Goal: Find specific page/section: Find specific page/section

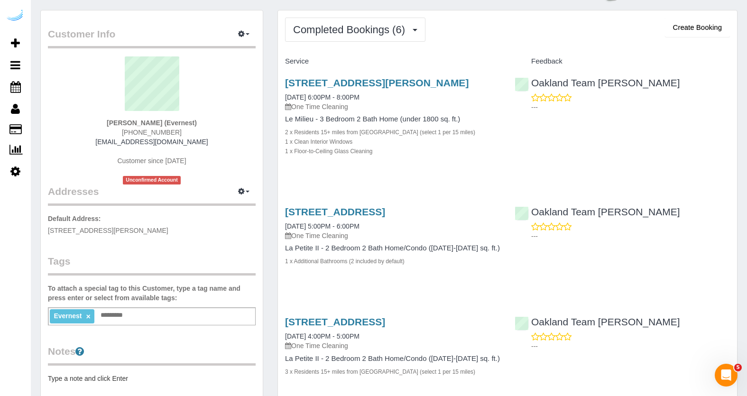
scroll to position [35, 0]
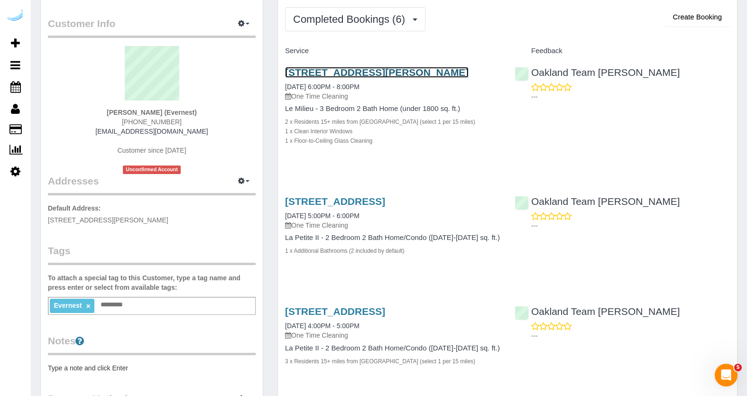
click at [331, 76] on link "[STREET_ADDRESS][PERSON_NAME]" at bounding box center [377, 72] width 184 height 11
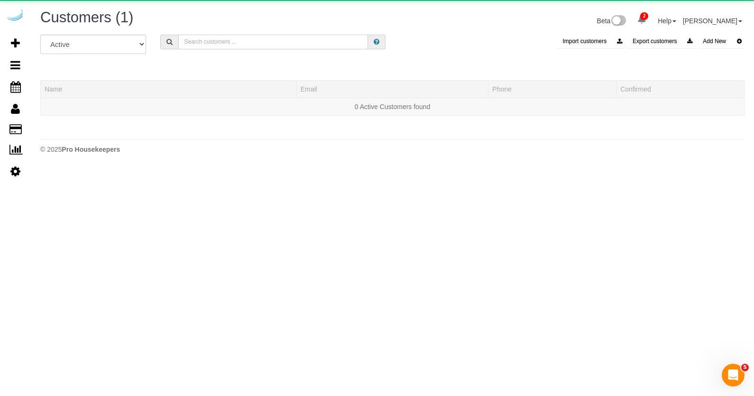
click at [203, 45] on input "text" at bounding box center [273, 42] width 190 height 15
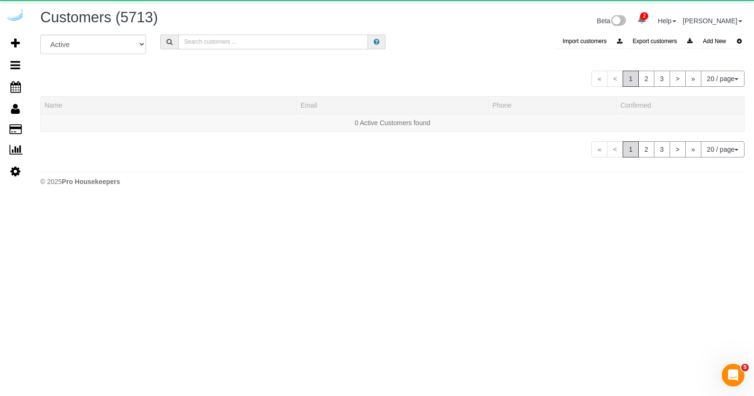
paste input "CORT Business Services"
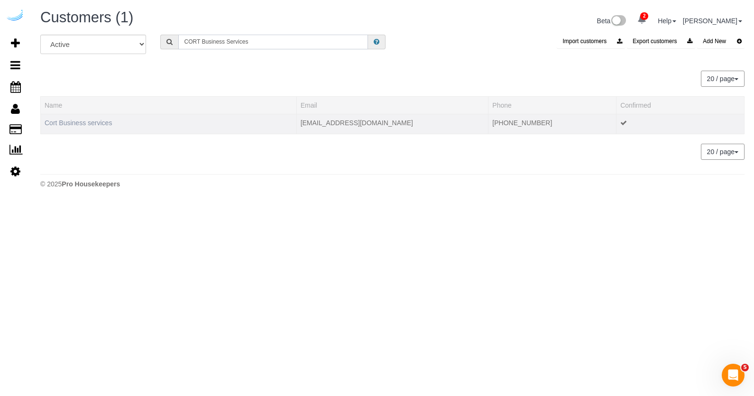
type input "CORT Business Services"
click at [92, 120] on link "Cort Business services" at bounding box center [78, 123] width 67 height 8
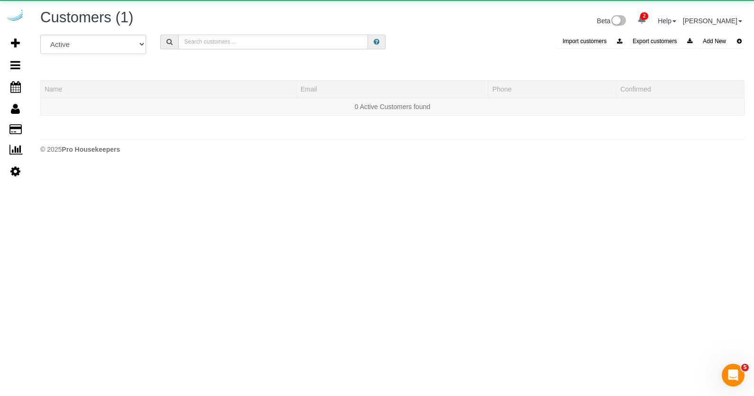
click at [228, 43] on input "text" at bounding box center [273, 42] width 190 height 15
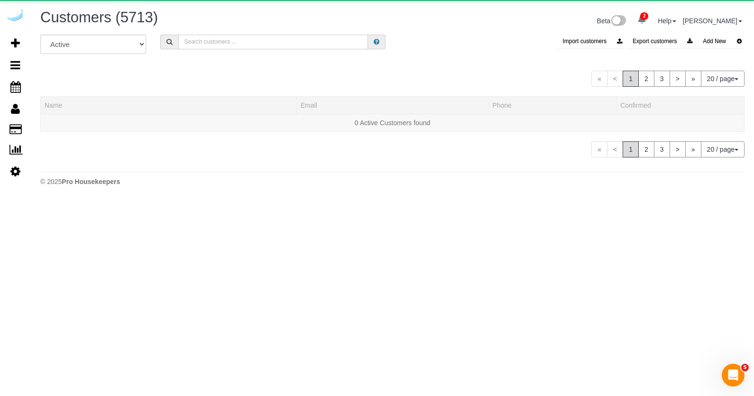
paste input "Lessen"
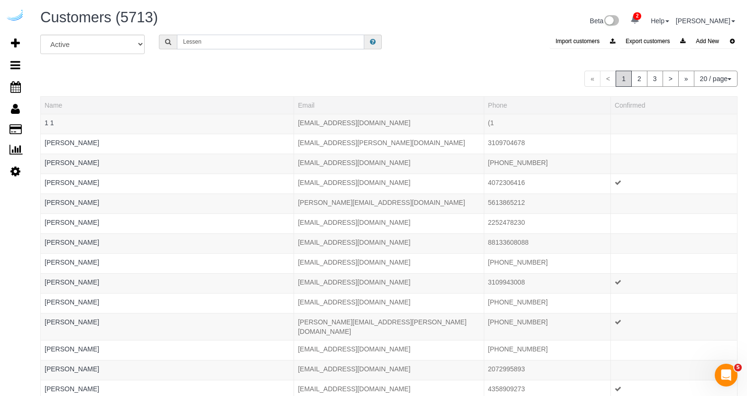
type input "Lessen"
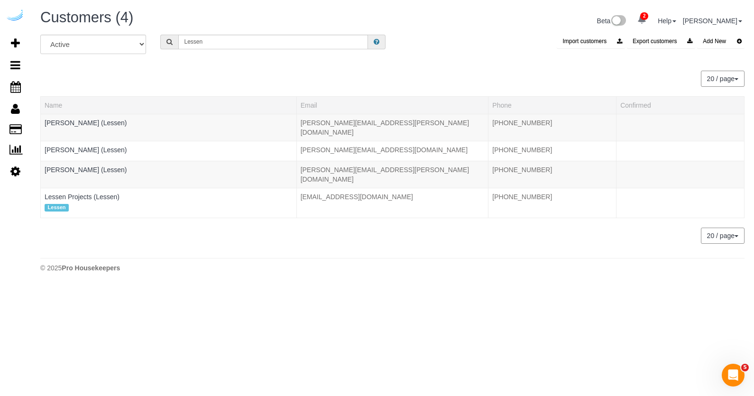
click at [177, 80] on div "20 / page 10 / page 20 / page 30 / page 40 / page 50 / page 100 / page" at bounding box center [392, 79] width 704 height 16
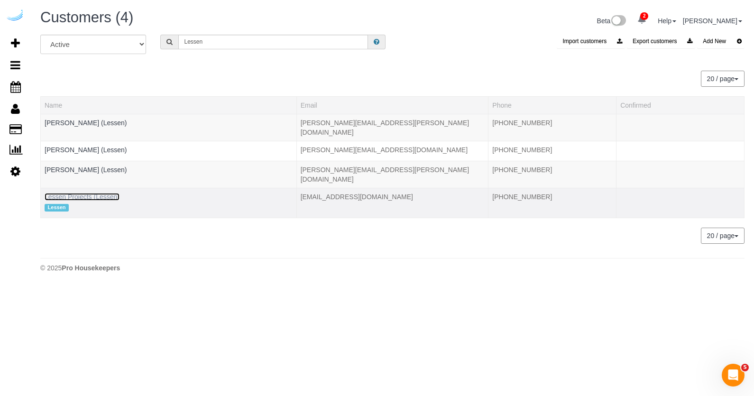
click at [76, 193] on link "Lessen Projects (Lessen)" at bounding box center [82, 197] width 75 height 8
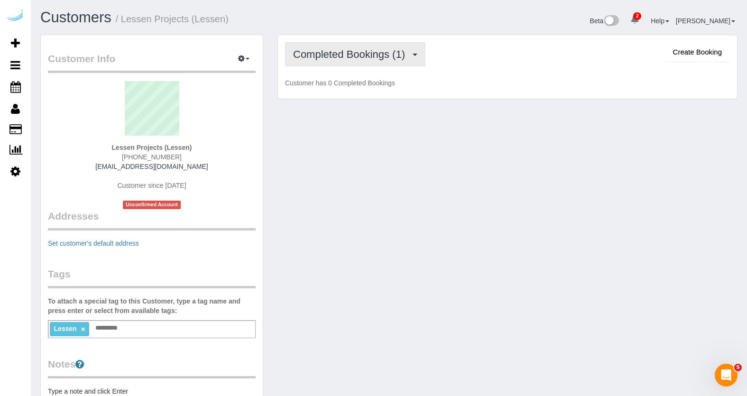
click at [381, 54] on span "Completed Bookings (1)" at bounding box center [351, 54] width 117 height 12
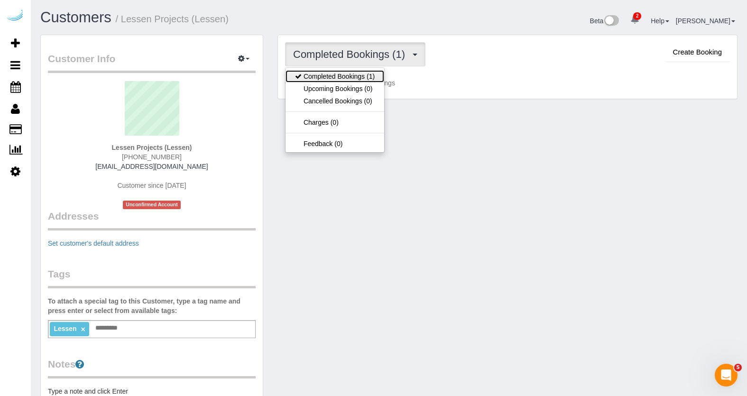
click at [357, 77] on link "Completed Bookings (1)" at bounding box center [334, 76] width 99 height 12
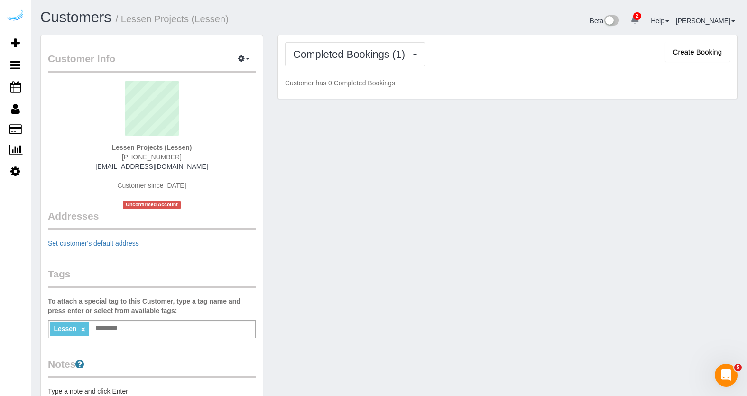
click at [329, 106] on div "Completed Bookings (1) Completed Bookings (1) Upcoming Bookings (0) Cancelled B…" at bounding box center [507, 72] width 474 height 74
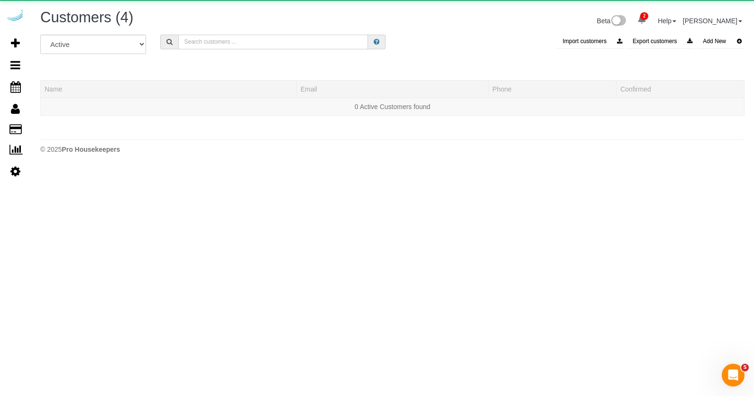
click at [236, 39] on input "text" at bounding box center [273, 42] width 190 height 15
paste input "Alder"
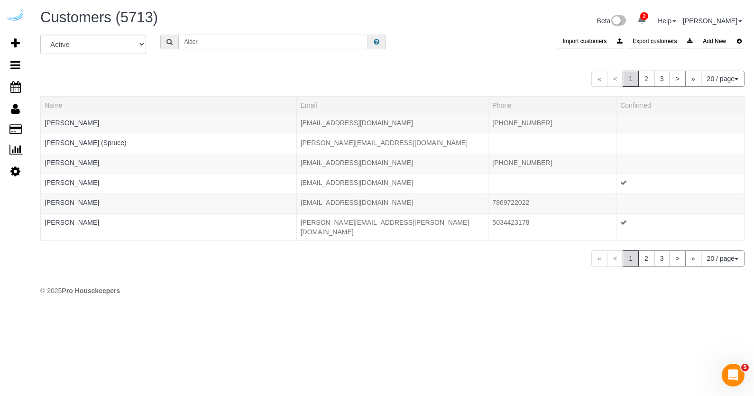
click at [289, 38] on input "Alder" at bounding box center [273, 42] width 190 height 15
paste input "HomeSource"
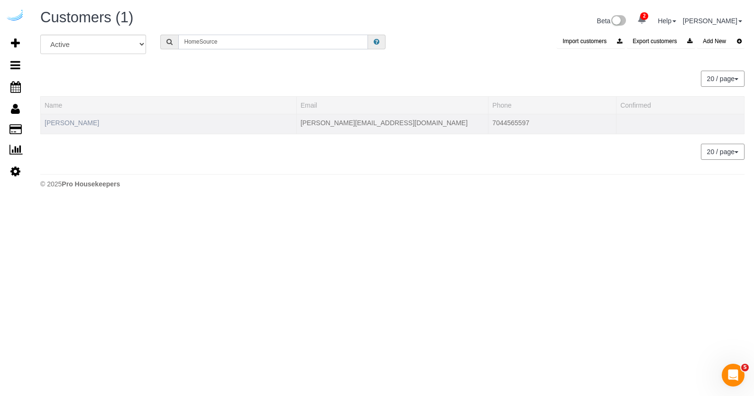
type input "HomeSource"
click at [63, 119] on link "[PERSON_NAME]" at bounding box center [72, 123] width 55 height 8
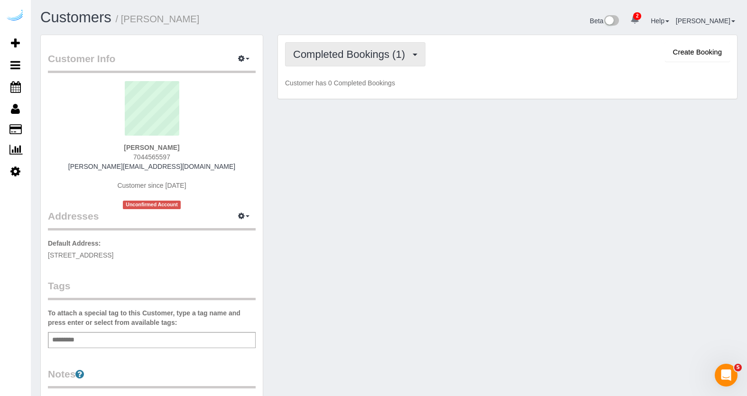
click at [381, 63] on button "Completed Bookings (1)" at bounding box center [355, 54] width 140 height 24
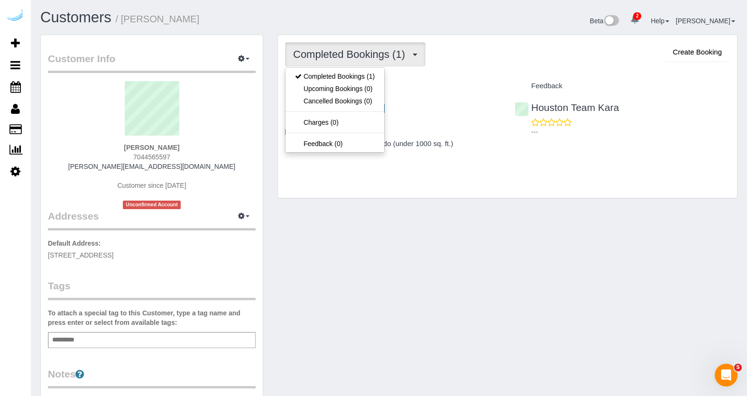
click at [437, 73] on div "Completed Bookings (1) Completed Bookings (1) Upcoming Bookings (0) Cancelled B…" at bounding box center [507, 116] width 459 height 163
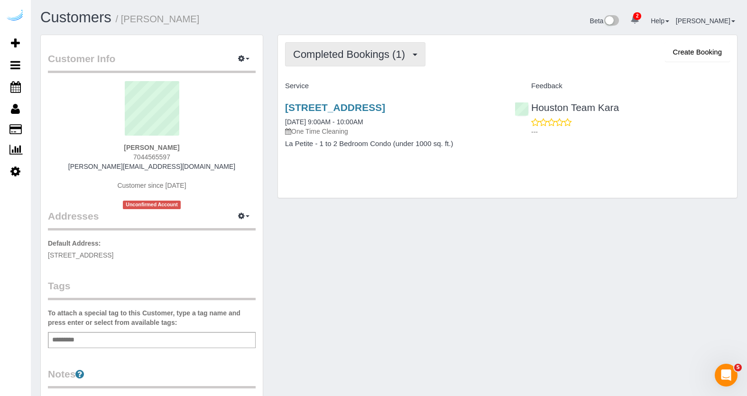
click at [316, 55] on span "Completed Bookings (1)" at bounding box center [351, 54] width 117 height 12
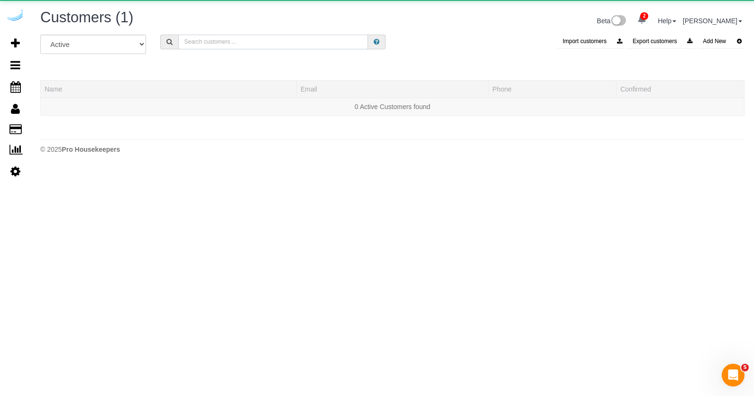
click at [244, 40] on input "text" at bounding box center [273, 42] width 190 height 15
paste input "National Corporate Housing"
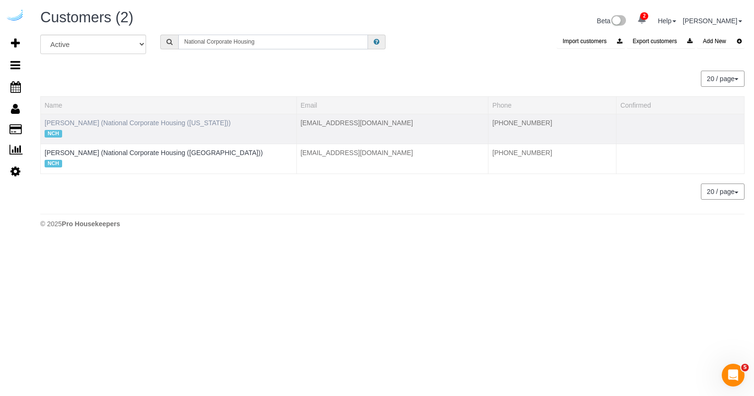
type input "National Corporate Housing"
click at [149, 125] on link "[PERSON_NAME] (National Corporate Housing ([US_STATE]))" at bounding box center [138, 123] width 186 height 8
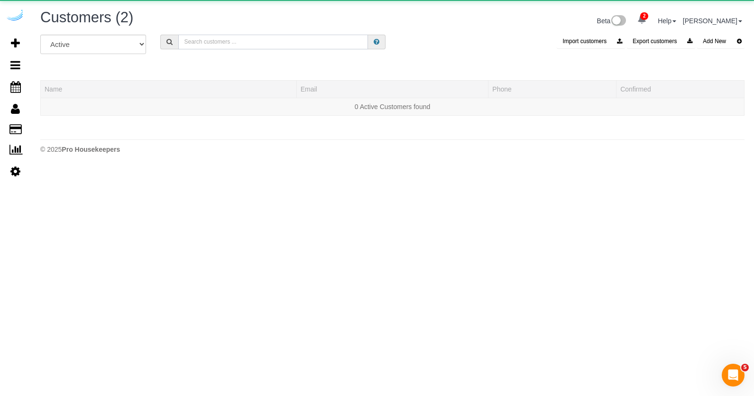
click at [215, 37] on input "text" at bounding box center [273, 42] width 190 height 15
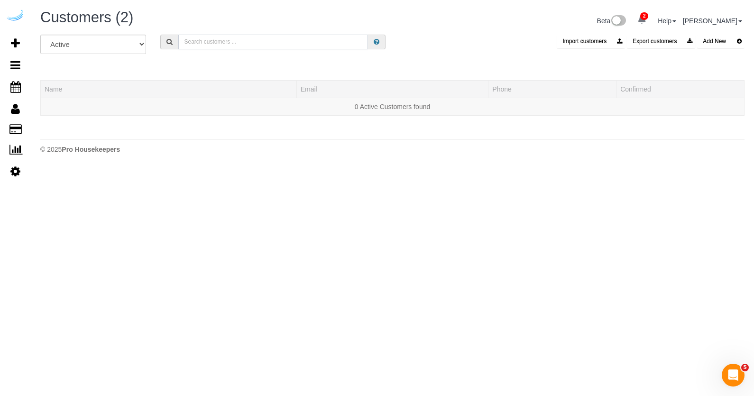
paste input "National Corporate Housing"
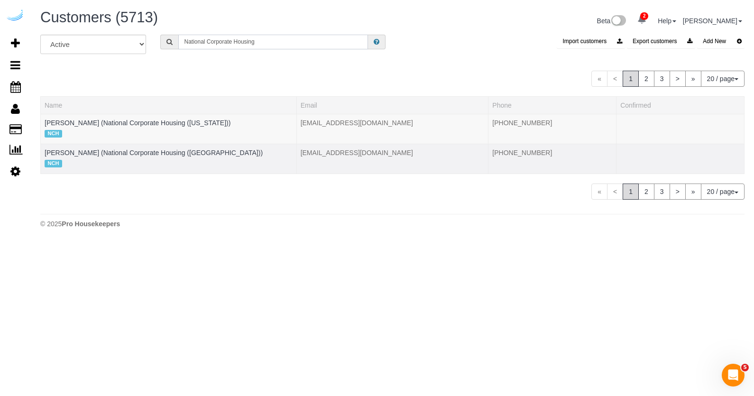
type input "National Corporate Housing"
click at [100, 156] on td "[PERSON_NAME] (National Corporate Housing ([GEOGRAPHIC_DATA])) NCH" at bounding box center [169, 159] width 256 height 30
click at [325, 153] on td "[EMAIL_ADDRESS][DOMAIN_NAME]" at bounding box center [392, 159] width 192 height 30
click at [163, 154] on link "[PERSON_NAME] (National Corporate Housing ([GEOGRAPHIC_DATA]))" at bounding box center [154, 153] width 218 height 8
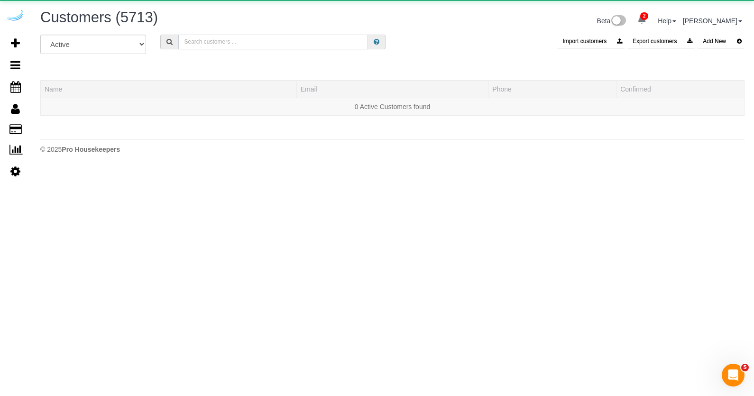
click at [215, 38] on input "text" at bounding box center [273, 42] width 190 height 15
paste input "Express Corporate Housing"
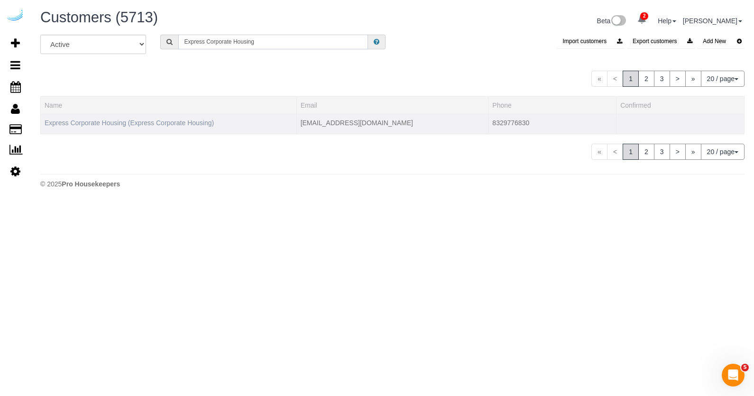
type input "Express Corporate Housing"
click at [101, 122] on link "Express Corporate Housing (Express Corporate Housing)" at bounding box center [129, 123] width 169 height 8
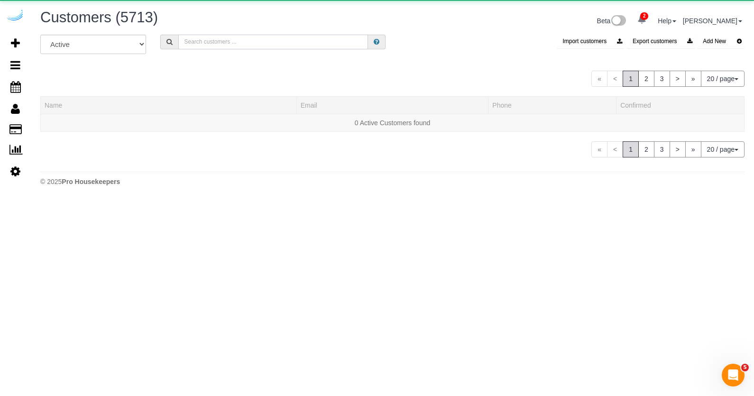
click at [211, 39] on input "text" at bounding box center [273, 42] width 190 height 15
paste input "FirstKey Homes"
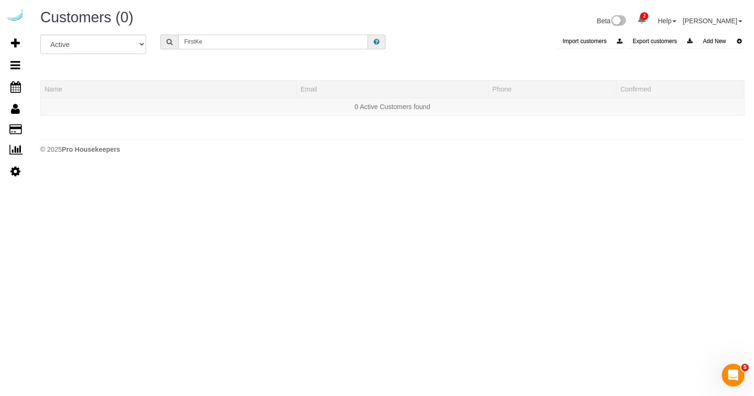
type input "FirstKey"
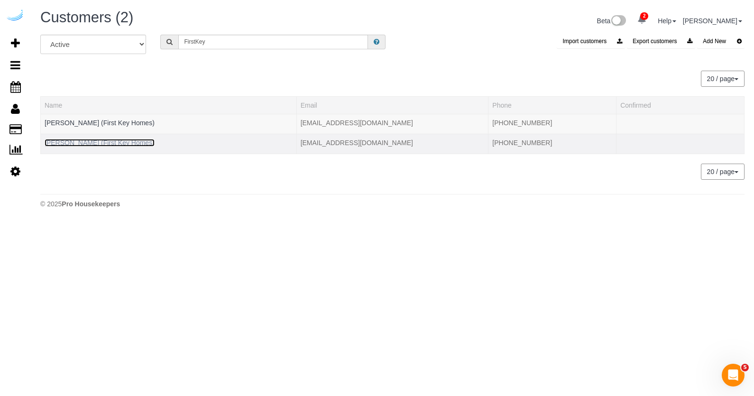
click at [81, 144] on link "[PERSON_NAME] (First Key Homes)" at bounding box center [100, 143] width 110 height 8
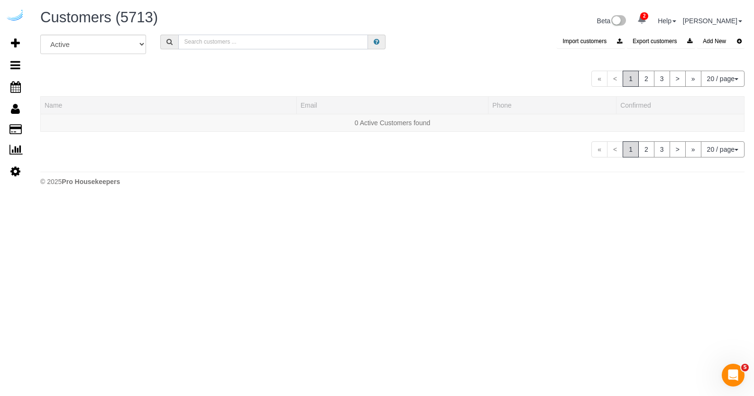
click at [184, 45] on input "text" at bounding box center [273, 42] width 190 height 15
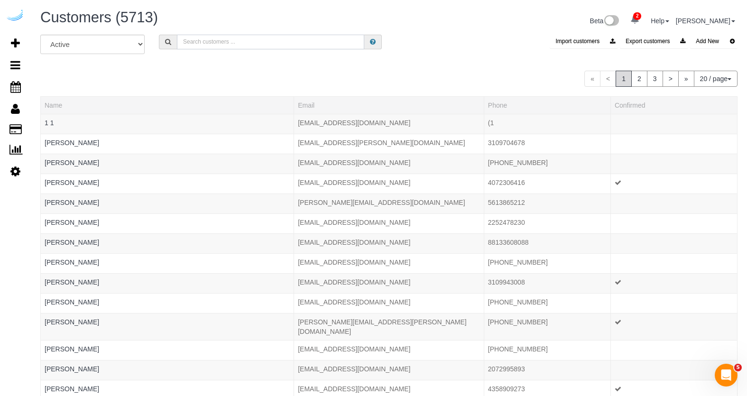
click at [184, 46] on input "text" at bounding box center [270, 42] width 187 height 15
paste input "FirstKey Homes"
type input "FirstKey"
click at [189, 64] on div "All Active Archived FirstKey Import customers Export customers Add New 20 / pag…" at bounding box center [388, 290] width 697 height 511
click at [221, 43] on input "FirstKey" at bounding box center [270, 42] width 187 height 15
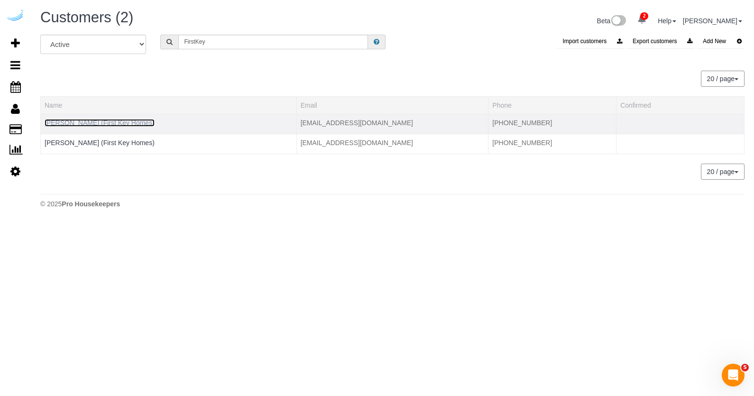
click at [108, 125] on link "[PERSON_NAME] (First Key Homes)" at bounding box center [100, 123] width 110 height 8
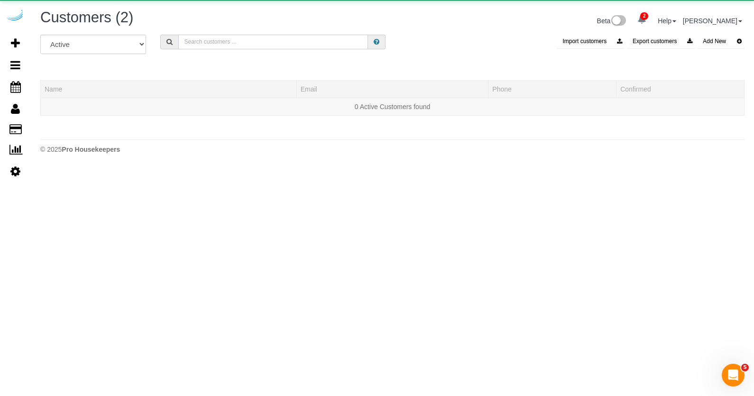
click at [240, 42] on input "text" at bounding box center [273, 42] width 190 height 15
paste input "Curbio"
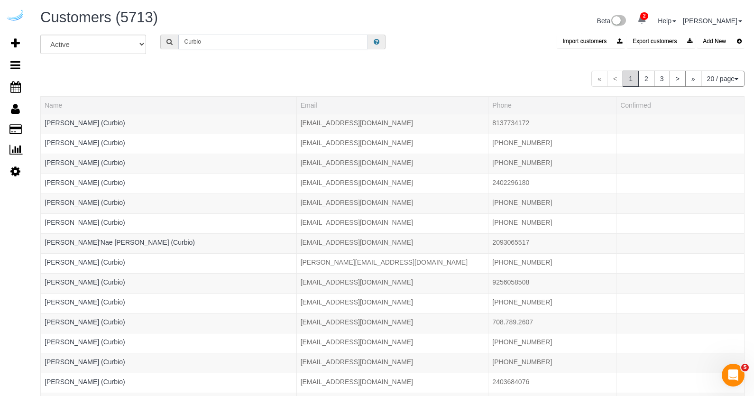
type input "Curbio"
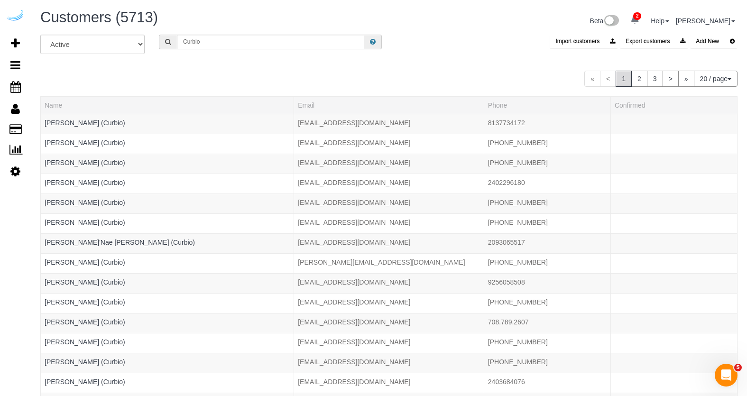
click at [142, 77] on div "« < 1 2 3 > » 20 / page 10 / page 20 / page 30 / page 40 / page 50 / page 100 /…" at bounding box center [388, 79] width 697 height 16
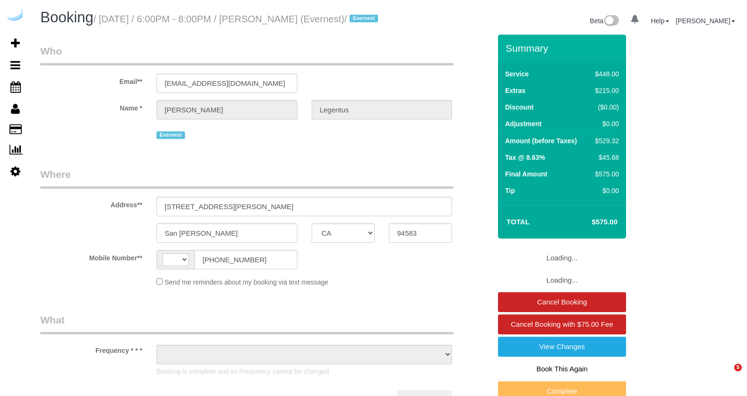
select select "CA"
select select "object:392"
select select "number:9"
select select "6"
select select "string:US"
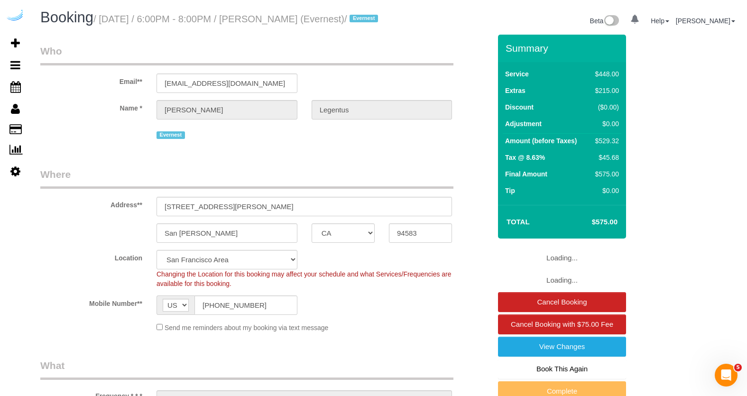
select select "object:870"
